Goal: Find contact information: Find contact information

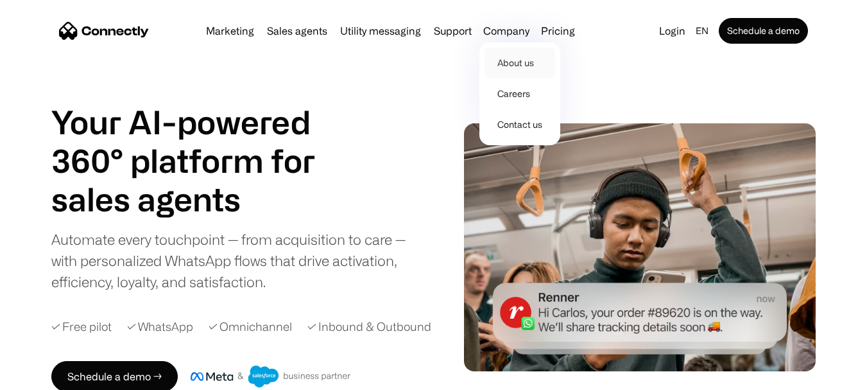
click at [519, 69] on link "About us" at bounding box center [520, 63] width 71 height 31
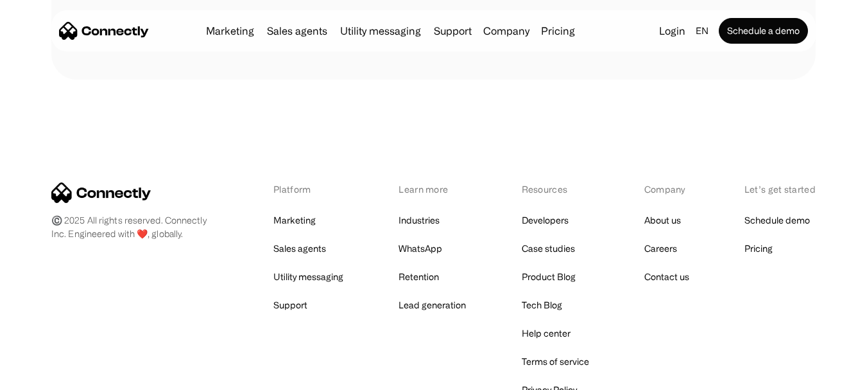
scroll to position [1990, 0]
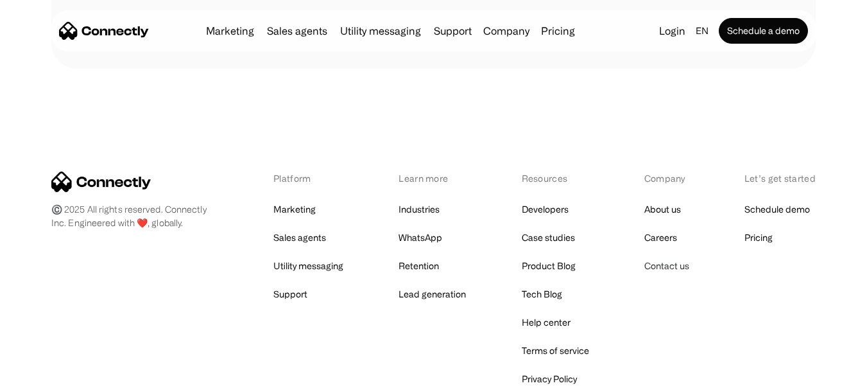
click at [684, 268] on link "Contact us" at bounding box center [667, 266] width 45 height 18
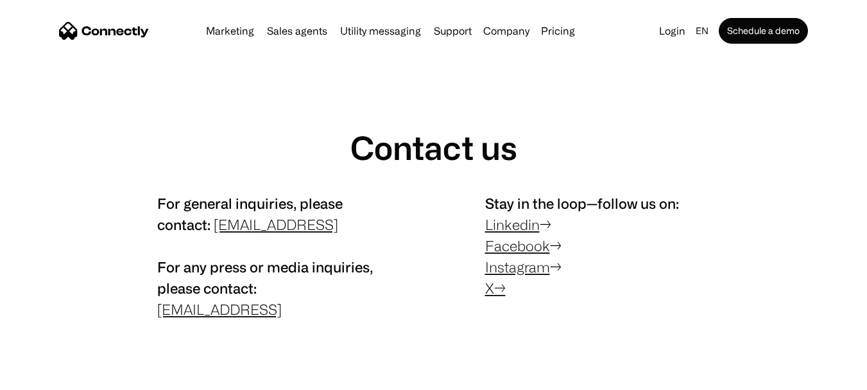
drag, startPoint x: 213, startPoint y: 225, endPoint x: 375, endPoint y: 233, distance: 162.0
click at [375, 233] on p "For general inquiries, please contact: [EMAIL_ADDRESS] For any press or media i…" at bounding box center [269, 256] width 225 height 127
copy link "contact@connectly.ai"
